Goal: Task Accomplishment & Management: Complete application form

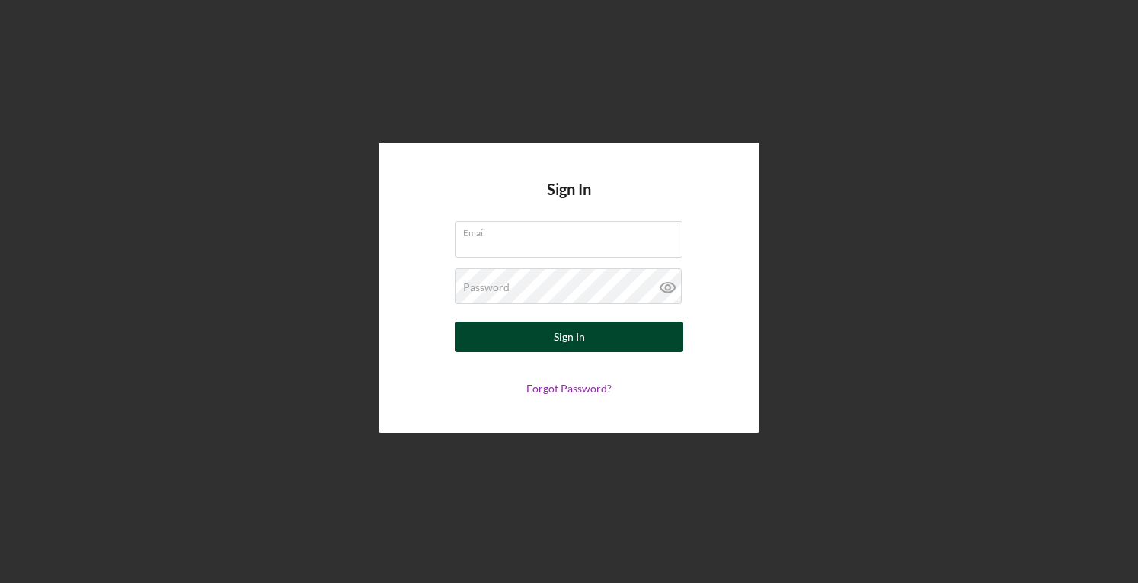
type input "[PERSON_NAME][EMAIL_ADDRESS][DOMAIN_NAME]"
click at [558, 331] on div "Sign In" at bounding box center [569, 336] width 31 height 30
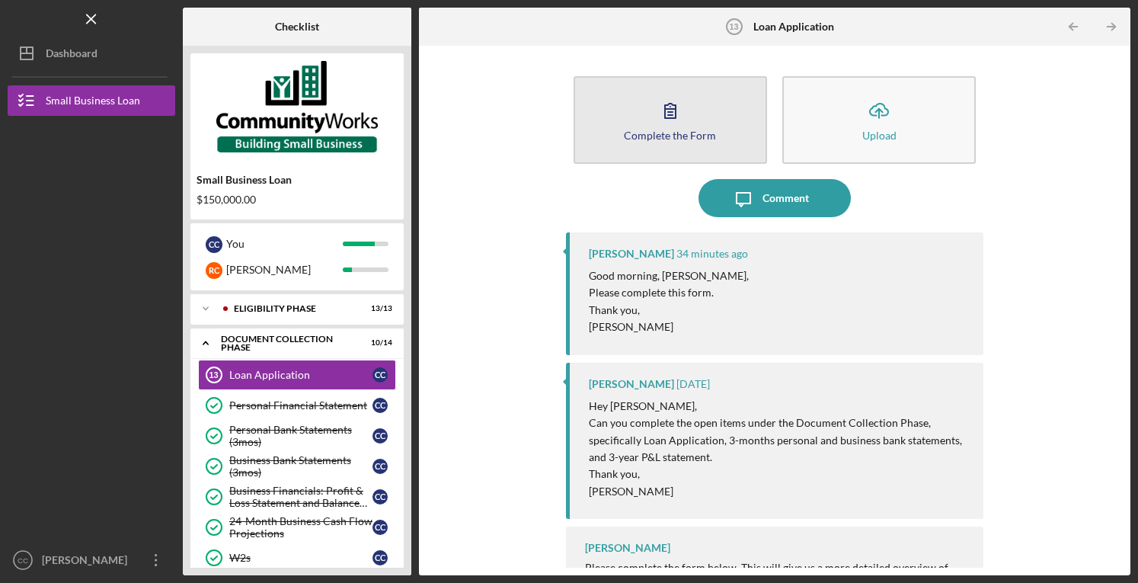
click at [669, 129] on div "Complete the Form" at bounding box center [670, 134] width 92 height 11
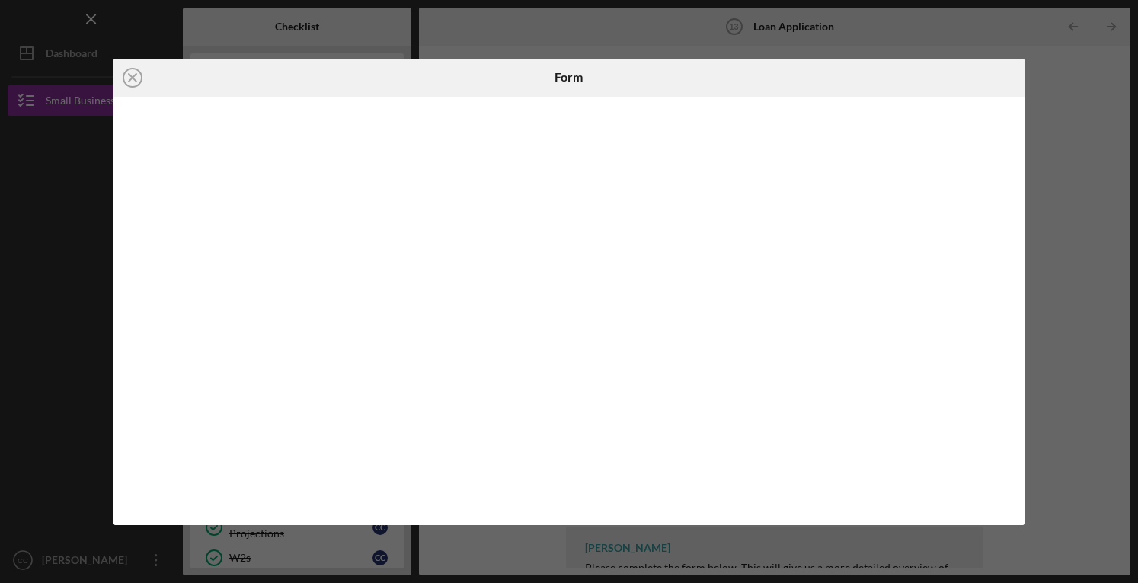
click at [0, 507] on div "Icon/Close Form" at bounding box center [569, 291] width 1138 height 583
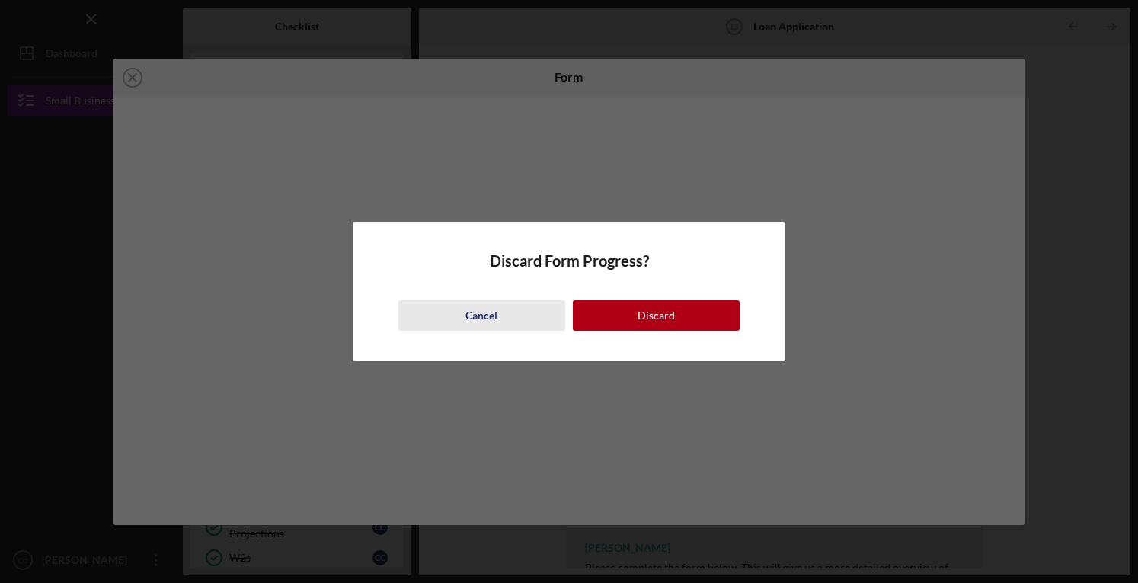
click at [482, 310] on div "Cancel" at bounding box center [481, 315] width 32 height 30
